Goal: Information Seeking & Learning: Find specific fact

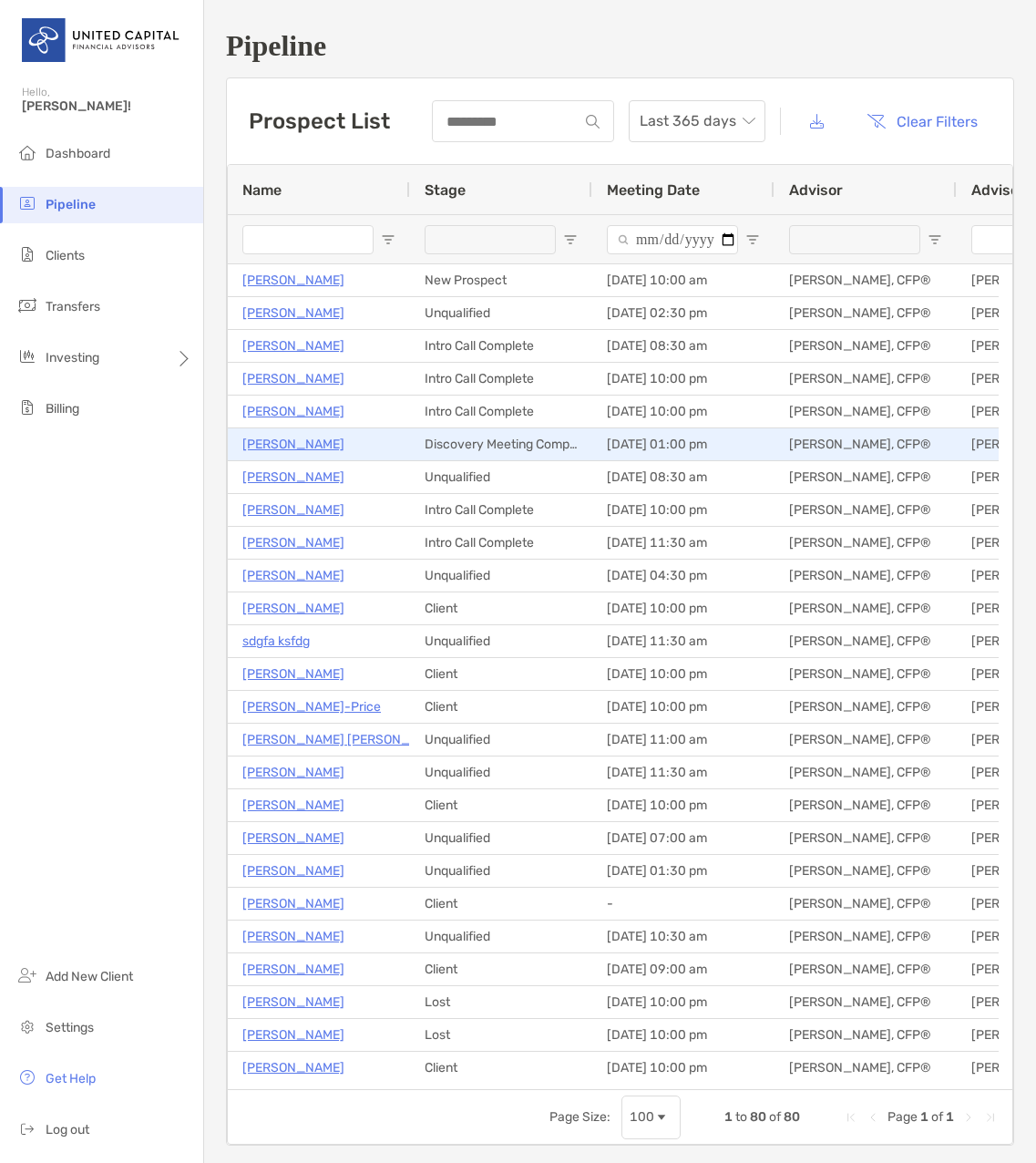
click at [274, 443] on p "[PERSON_NAME]" at bounding box center [293, 444] width 102 height 23
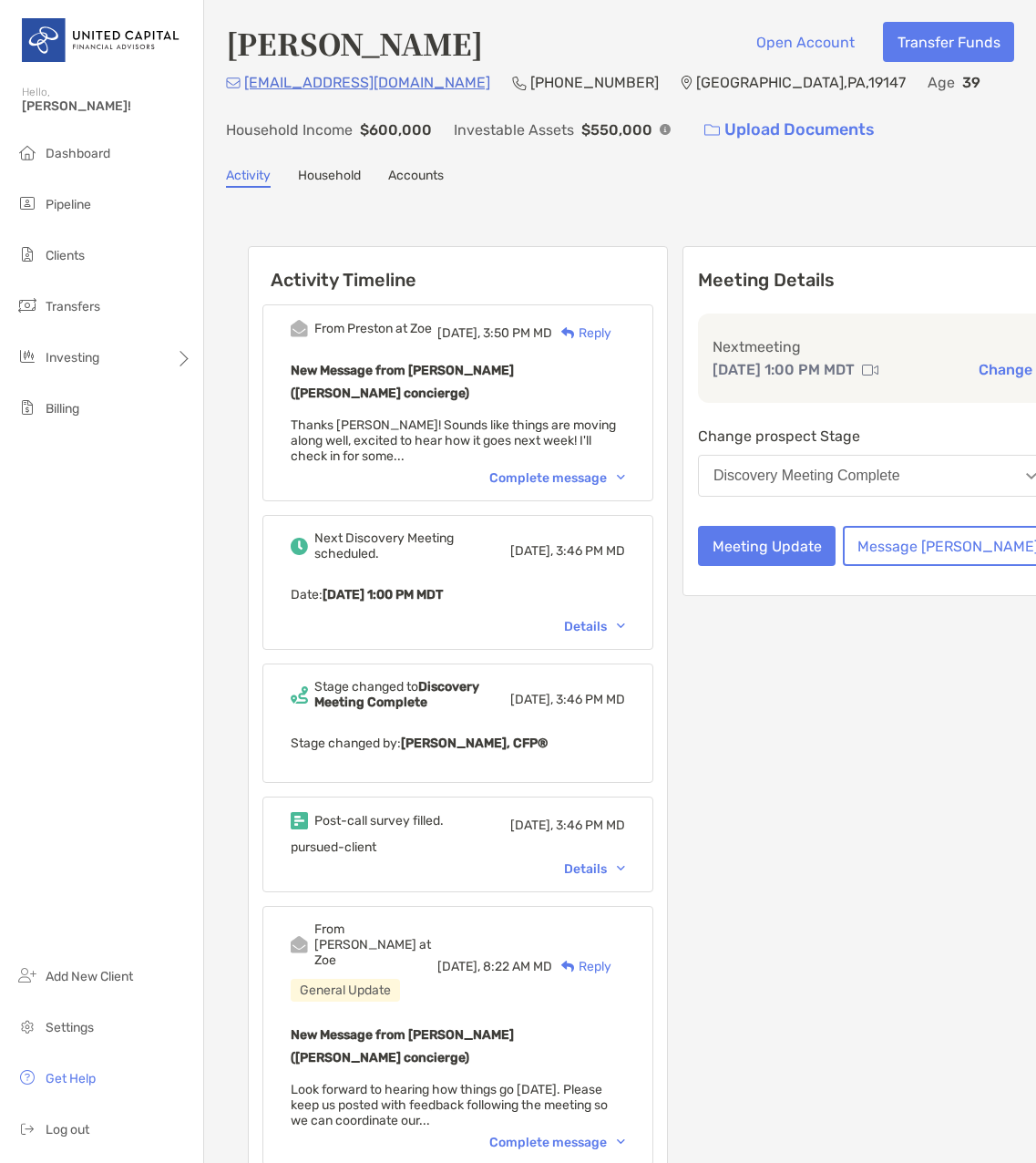
click at [597, 877] on div "Details" at bounding box center [594, 869] width 61 height 16
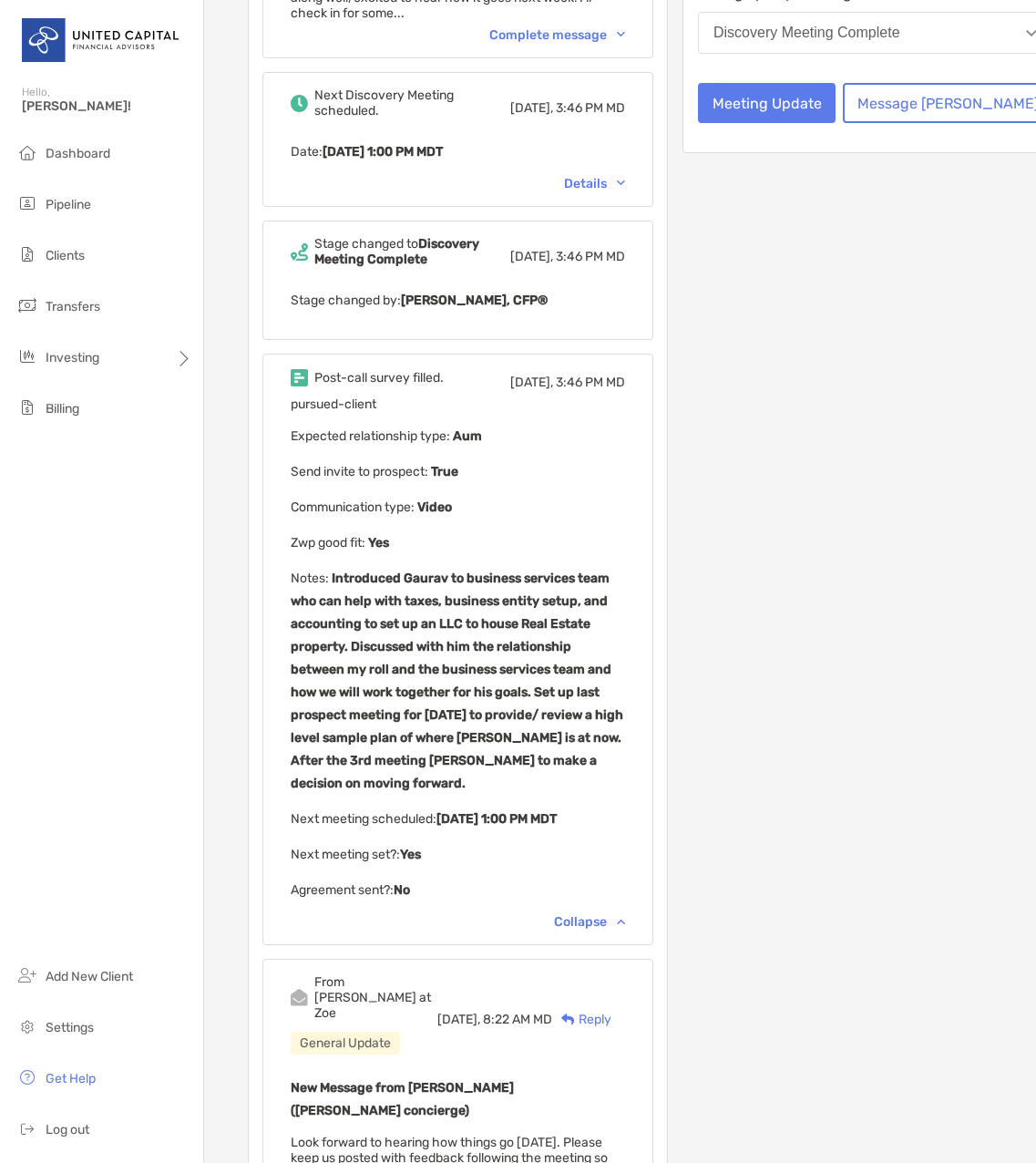
scroll to position [547, 0]
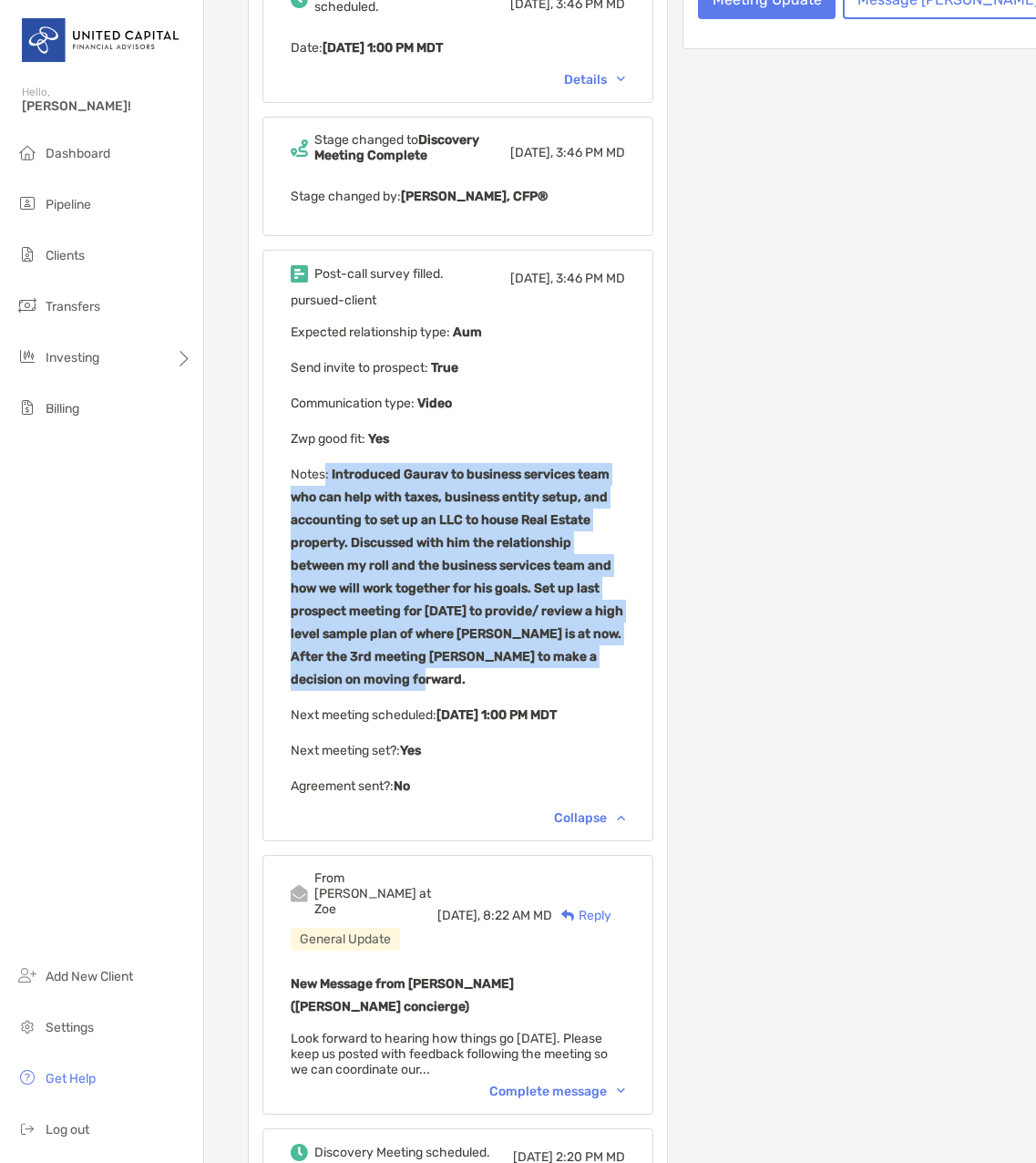
drag, startPoint x: 327, startPoint y: 487, endPoint x: 574, endPoint y: 684, distance: 315.9
click at [574, 684] on p "Notes : Introduced Gaurav to business services team who can help with taxes, bu…" at bounding box center [458, 576] width 334 height 228
drag, startPoint x: 574, startPoint y: 684, endPoint x: 483, endPoint y: 623, distance: 109.6
copy p ": Introduced Gaurav to business services team who can help with taxes, business…"
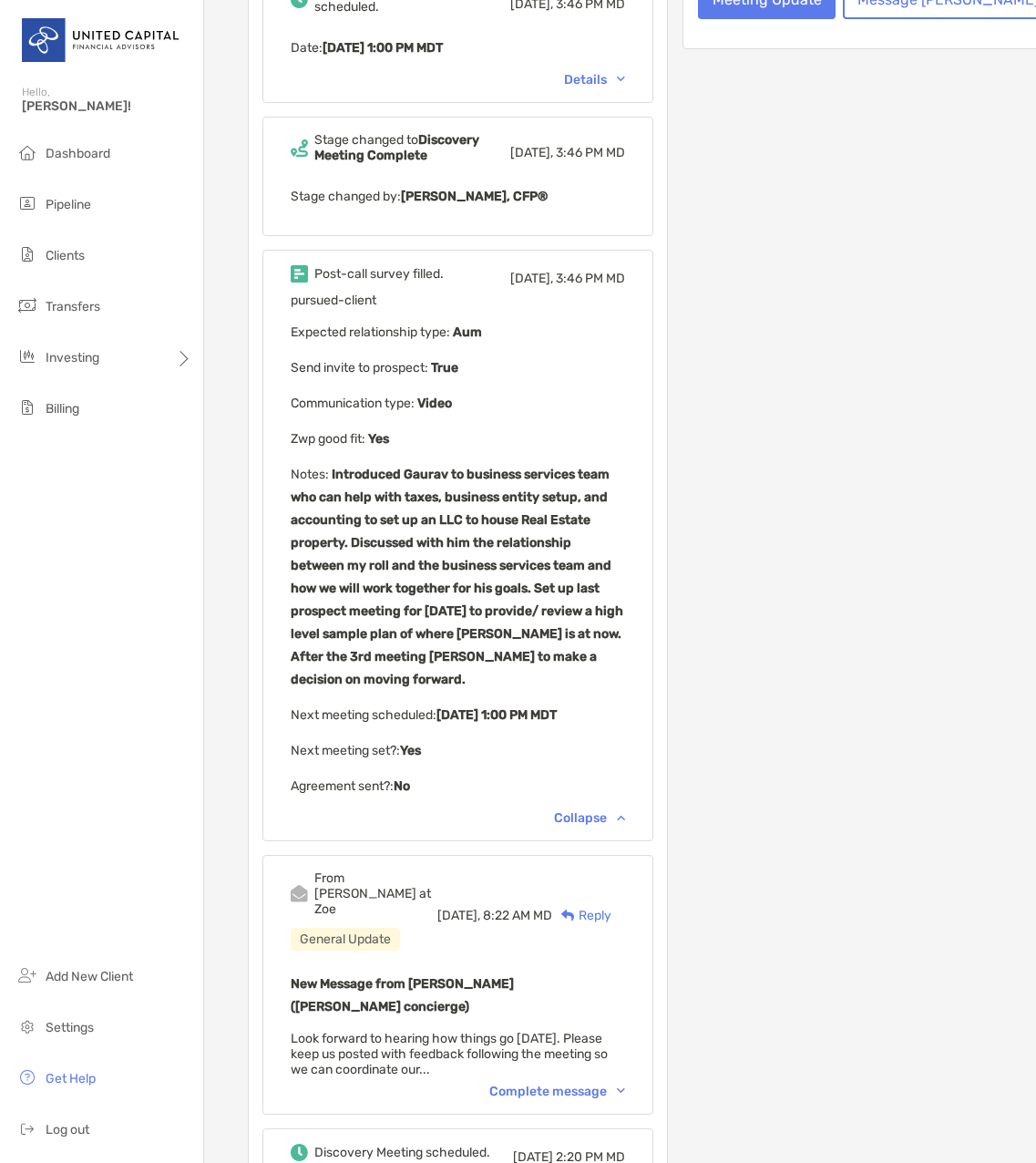
click at [610, 415] on p "Communication type : Video" at bounding box center [458, 404] width 334 height 23
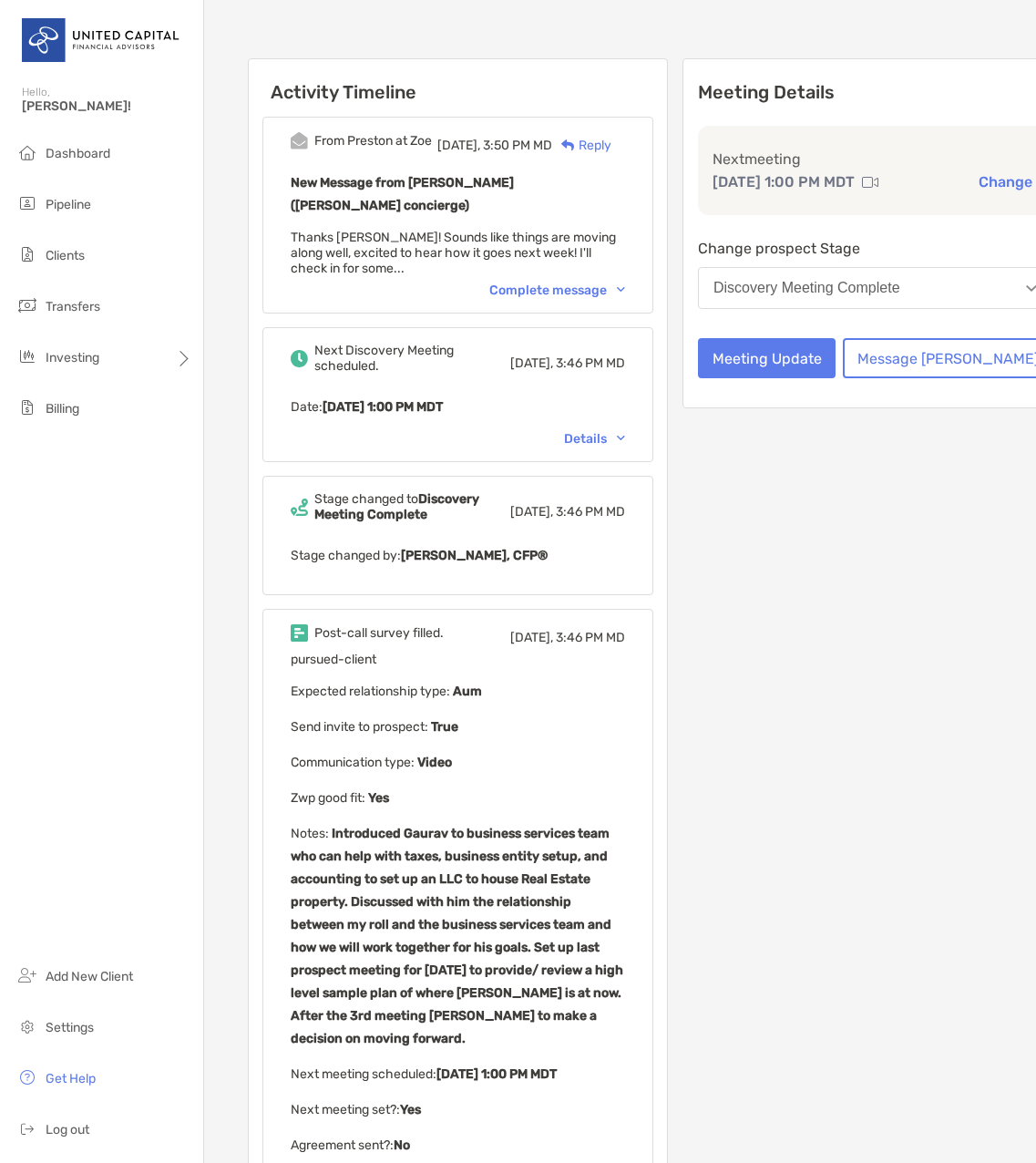
scroll to position [91, 0]
